Goal: Find specific page/section: Find specific page/section

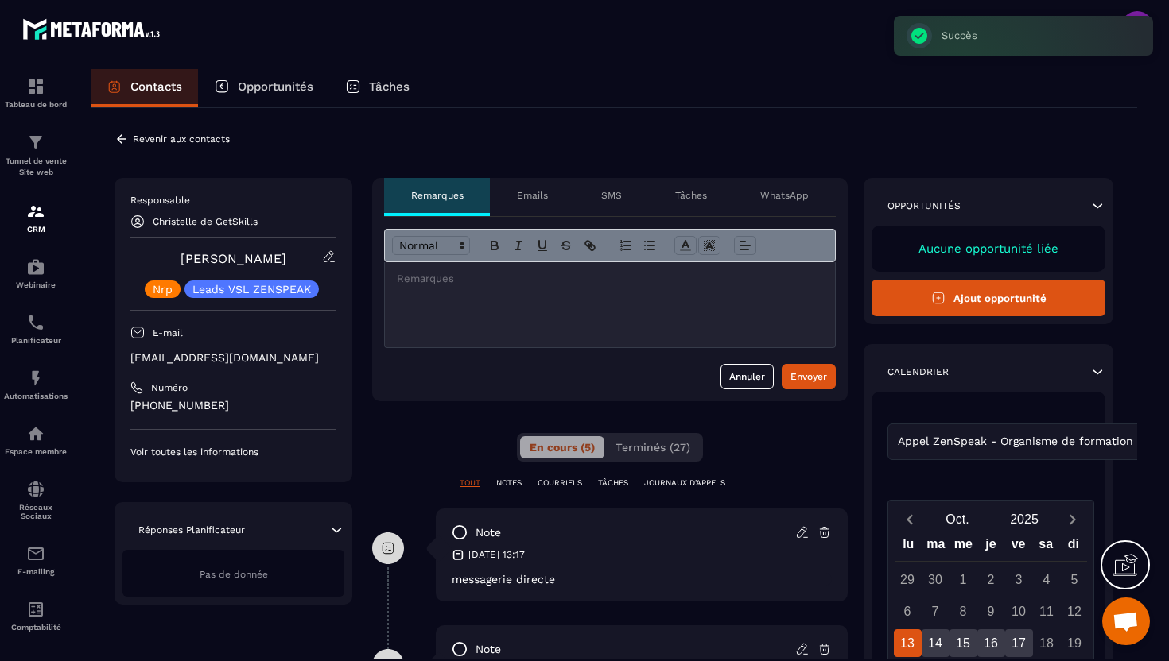
click at [158, 226] on p "Christelle de GetSkills" at bounding box center [205, 221] width 105 height 11
click at [134, 223] on icon at bounding box center [137, 222] width 14 height 14
click at [120, 136] on icon at bounding box center [122, 138] width 10 height 9
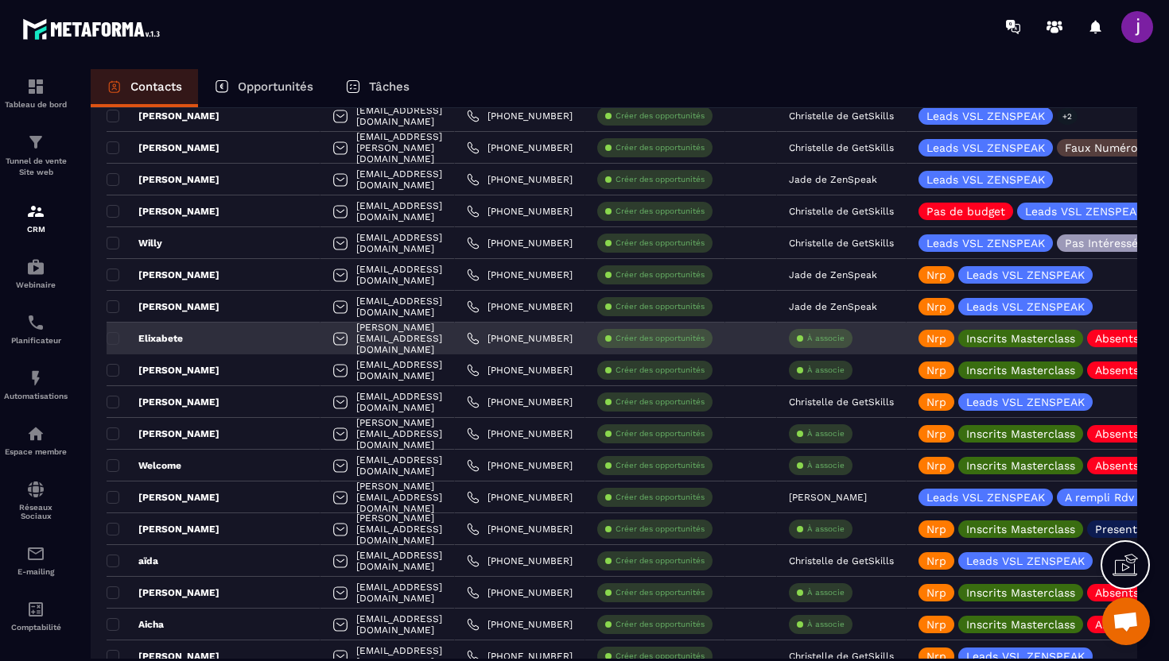
scroll to position [1132, 0]
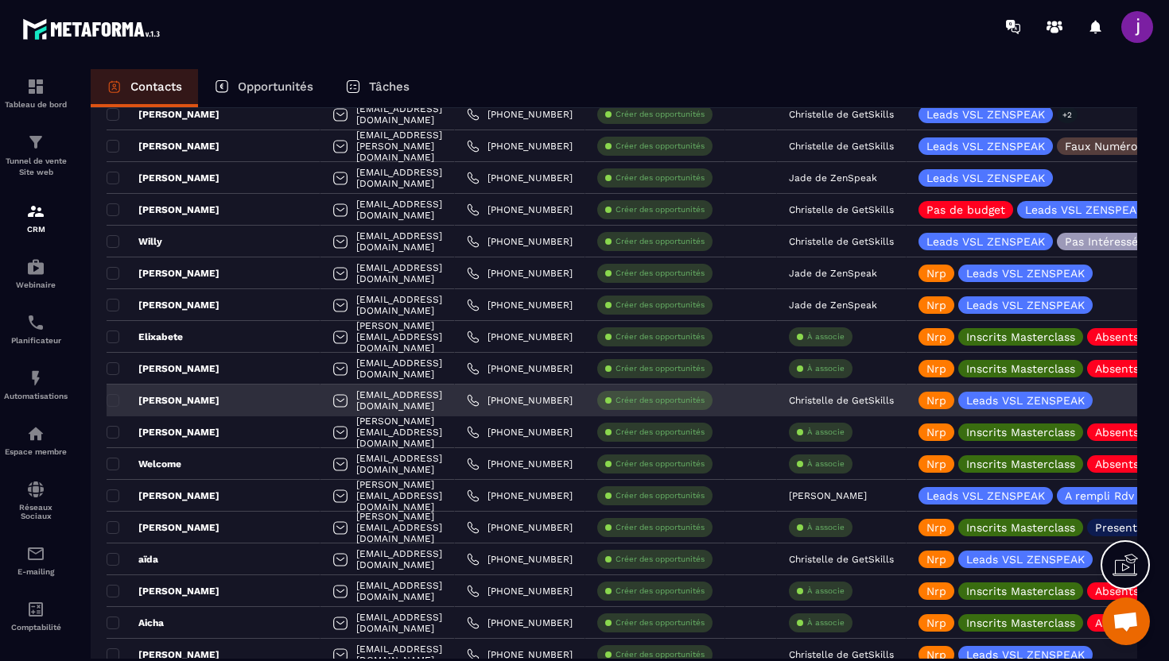
click at [871, 399] on p "Christelle de GetSkills" at bounding box center [841, 400] width 105 height 11
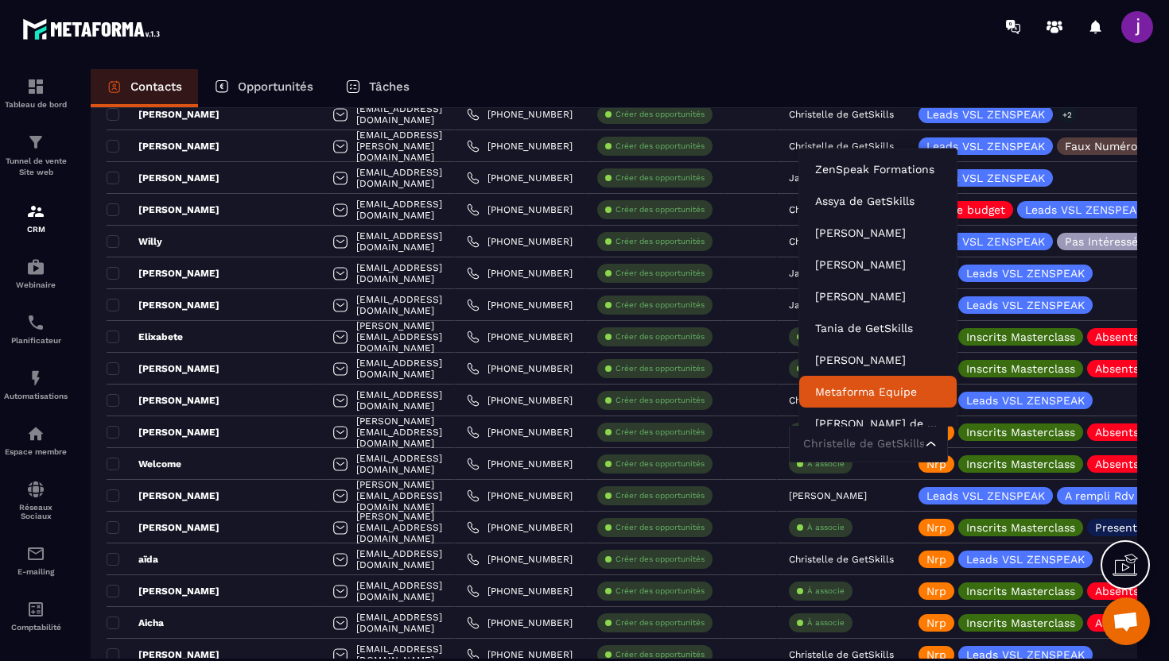
scroll to position [12, 0]
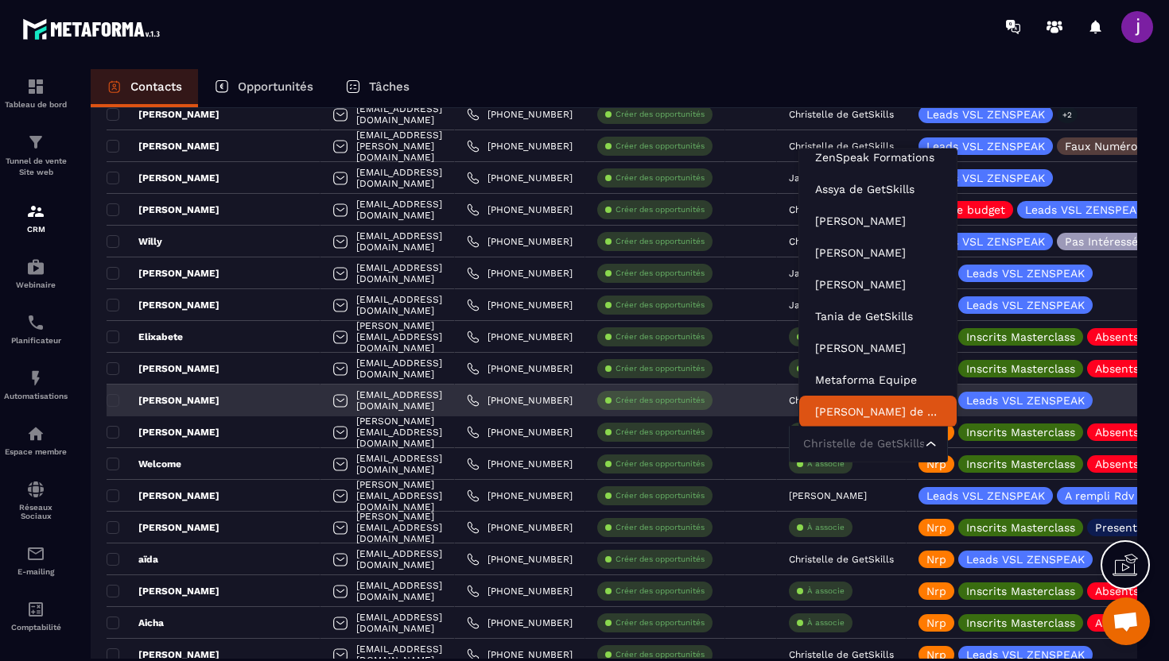
click at [859, 449] on input "Search for option" at bounding box center [860, 444] width 122 height 17
type input "****"
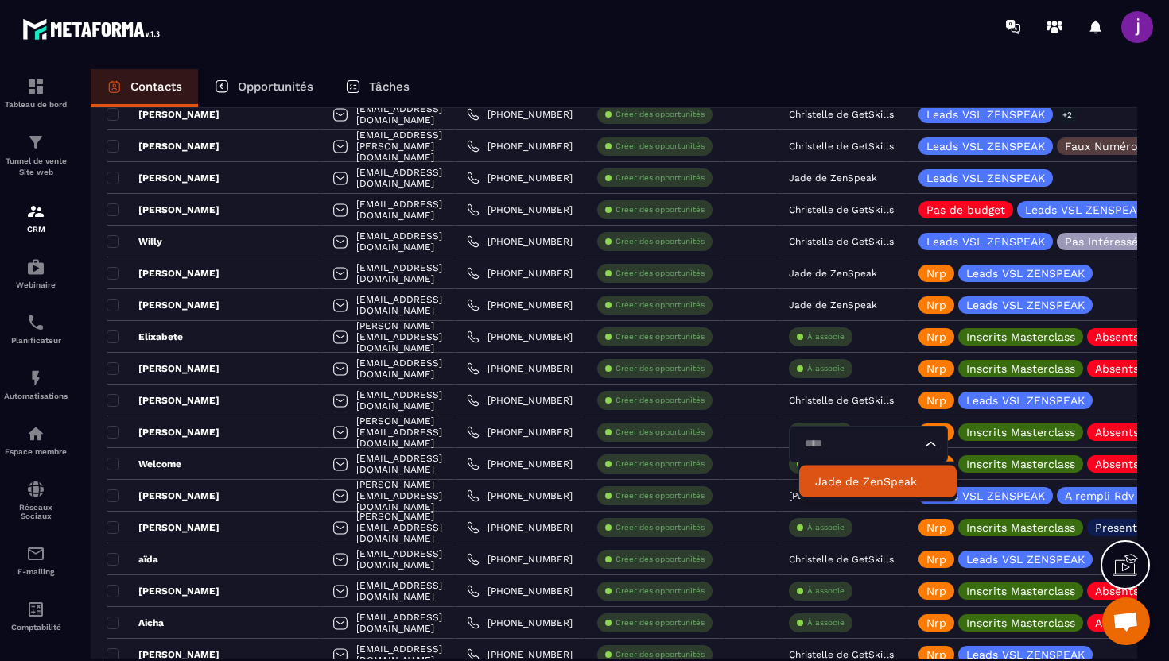
click at [844, 487] on p "Jade de ZenSpeak" at bounding box center [878, 482] width 126 height 16
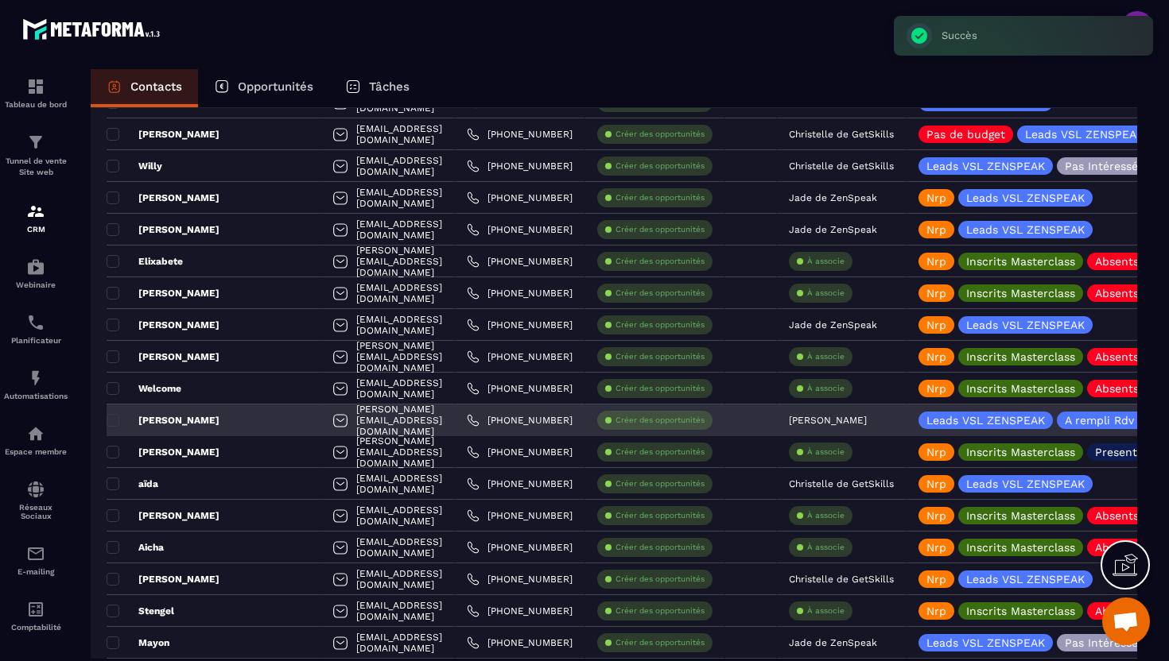
scroll to position [1211, 0]
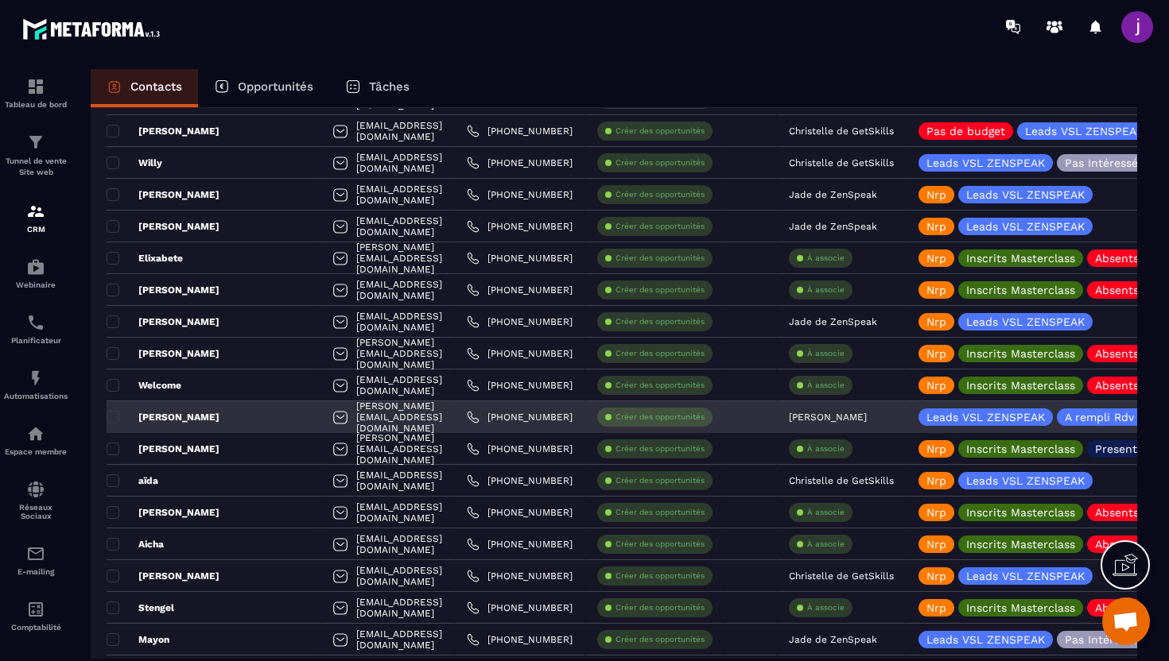
click at [237, 409] on div "[PERSON_NAME]" at bounding box center [214, 417] width 214 height 32
